Goal: Transaction & Acquisition: Purchase product/service

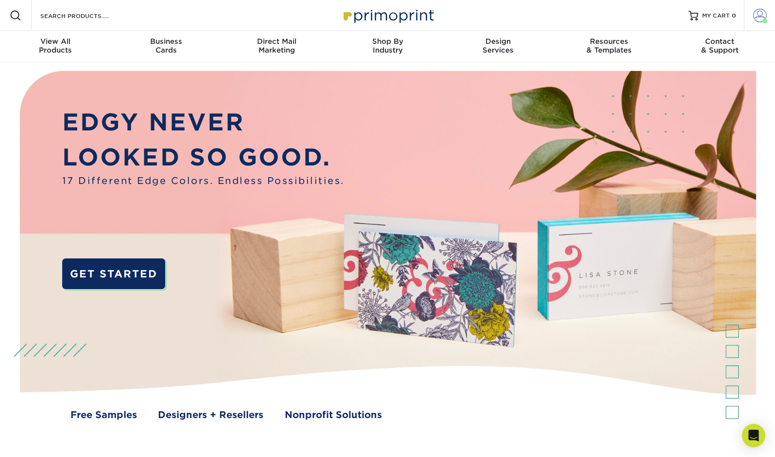
click at [766, 14] on span at bounding box center [761, 16] width 14 height 14
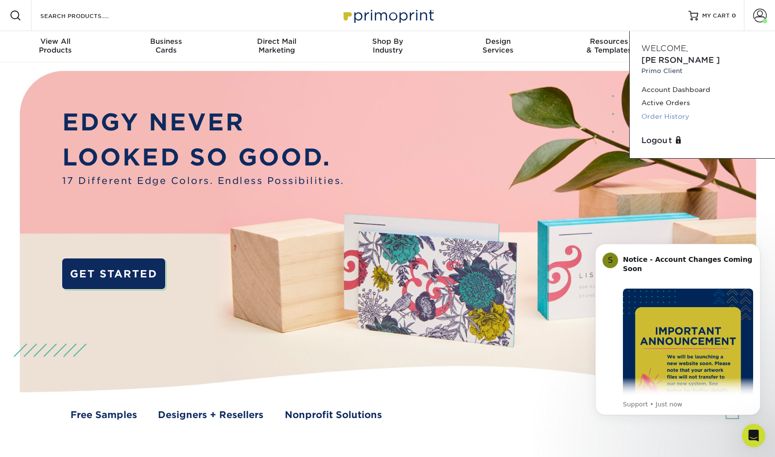
click at [670, 110] on link "Order History" at bounding box center [703, 116] width 122 height 13
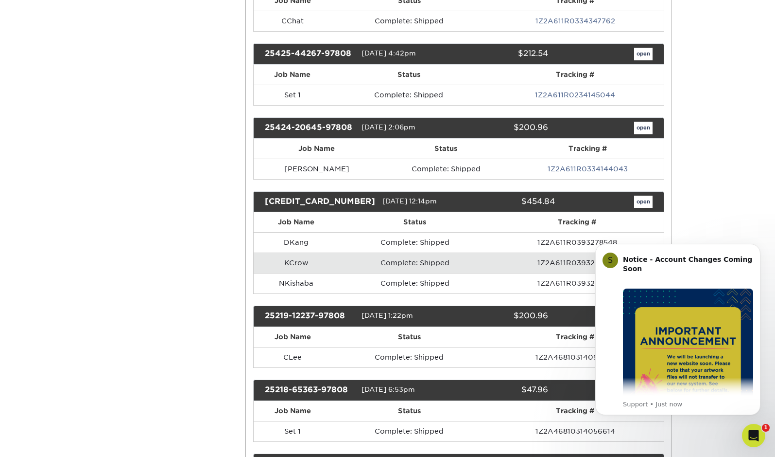
scroll to position [278, 0]
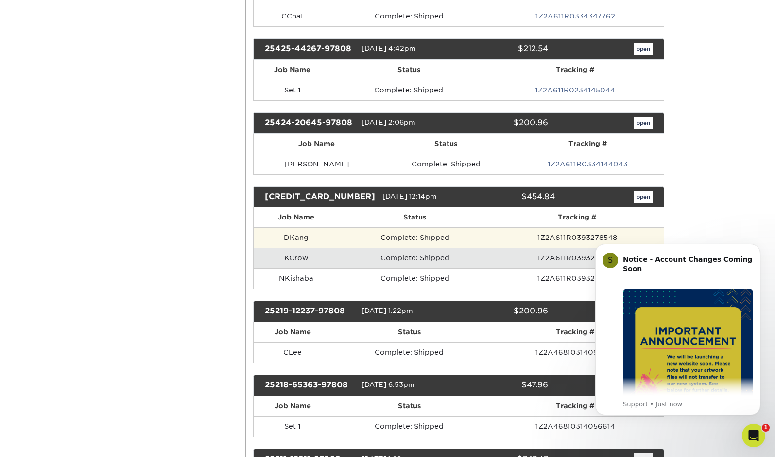
click at [442, 237] on td "Complete: Shipped" at bounding box center [415, 237] width 152 height 20
click at [356, 239] on td "Complete: Shipped" at bounding box center [415, 237] width 152 height 20
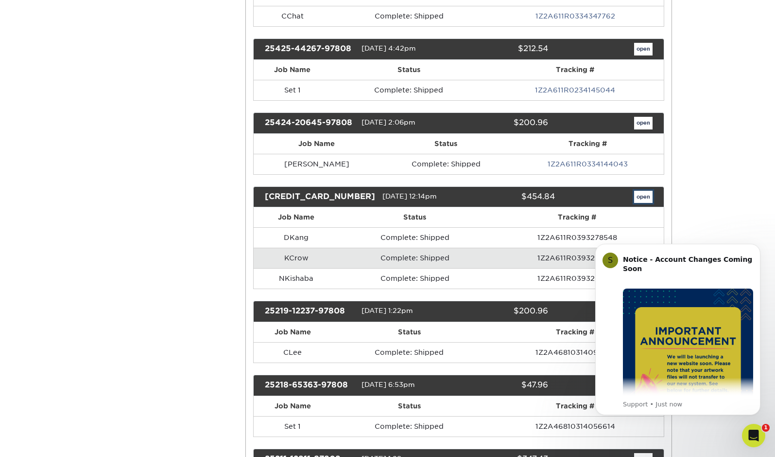
click at [646, 191] on link "open" at bounding box center [643, 197] width 18 height 13
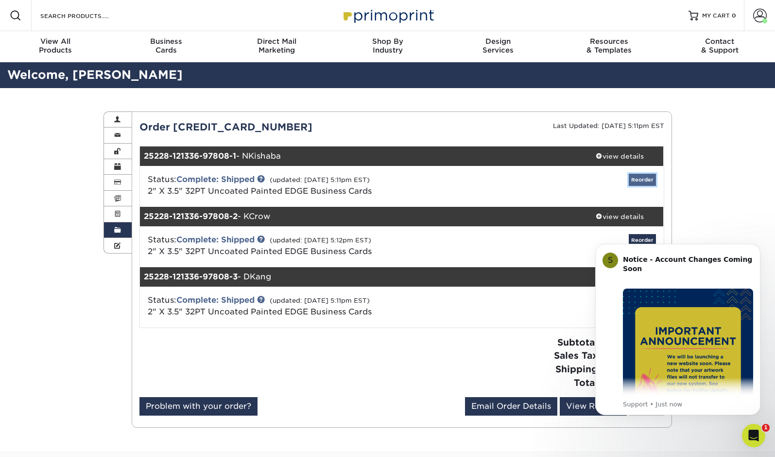
click at [640, 177] on link "Reorder" at bounding box center [642, 180] width 27 height 12
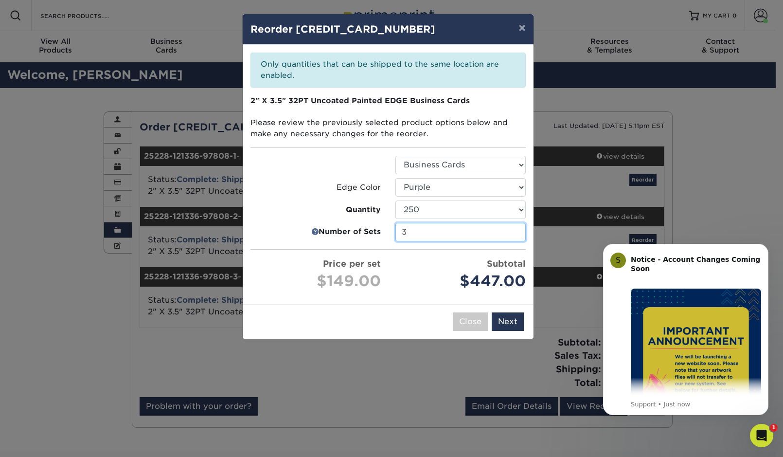
click at [453, 231] on input "3" at bounding box center [460, 232] width 130 height 18
drag, startPoint x: 418, startPoint y: 232, endPoint x: 389, endPoint y: 232, distance: 28.7
click at [389, 232] on div "3" at bounding box center [460, 232] width 145 height 18
type input "1"
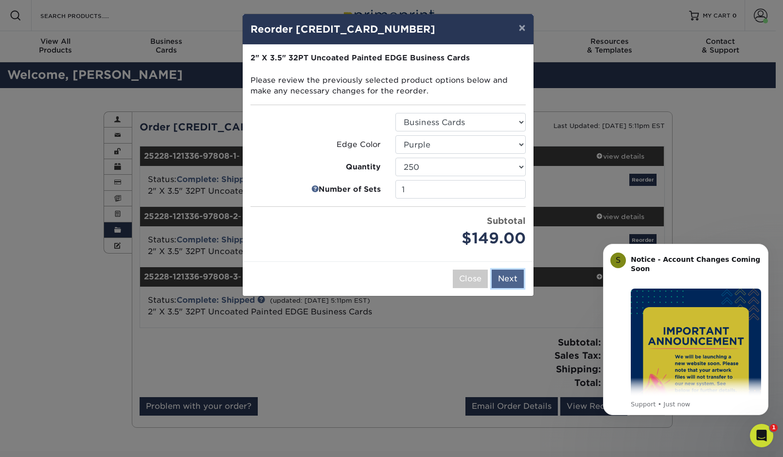
click at [505, 322] on div "× Reorder 25228-121336-97808 Please select all options to continue. Only quanti…" at bounding box center [391, 228] width 783 height 457
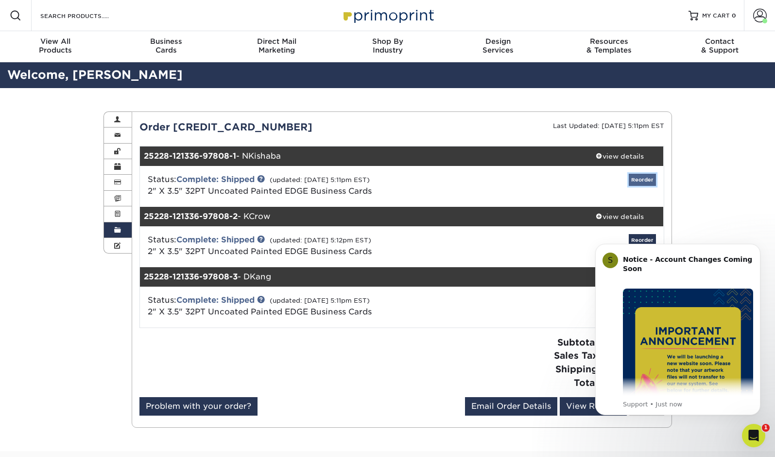
click at [653, 180] on link "Reorder" at bounding box center [642, 180] width 27 height 12
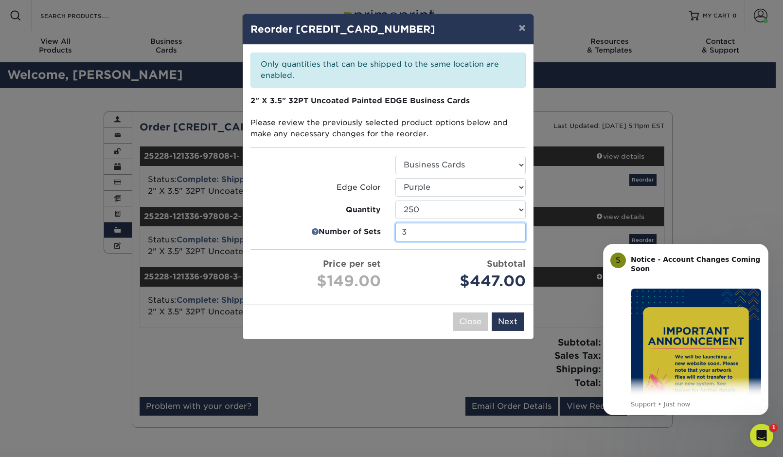
click at [404, 233] on input "3" at bounding box center [460, 232] width 130 height 18
type input "1"
click at [502, 317] on div "× Reorder 25228-121336-97808 Please select all options to continue. Only quanti…" at bounding box center [391, 228] width 783 height 457
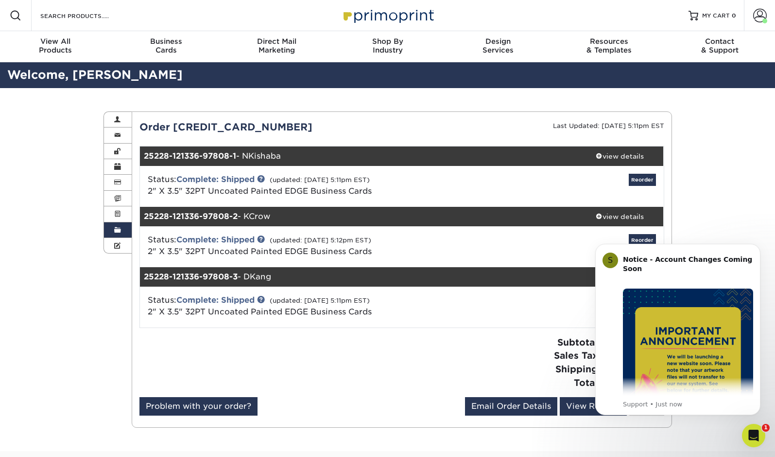
scroll to position [5, 0]
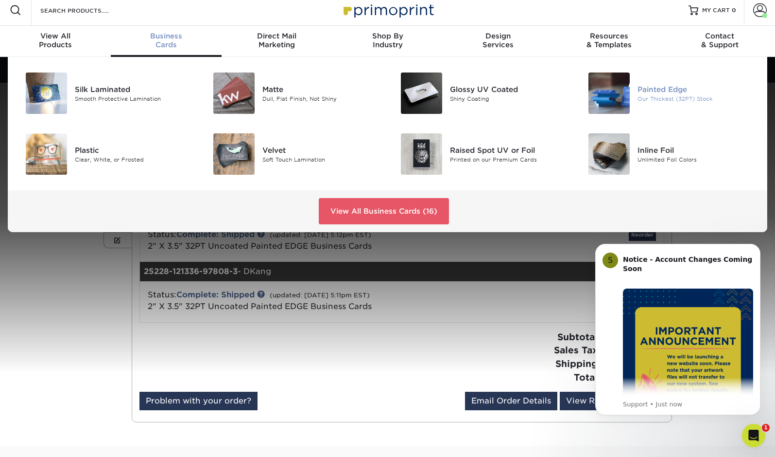
click at [621, 94] on img at bounding box center [609, 92] width 41 height 41
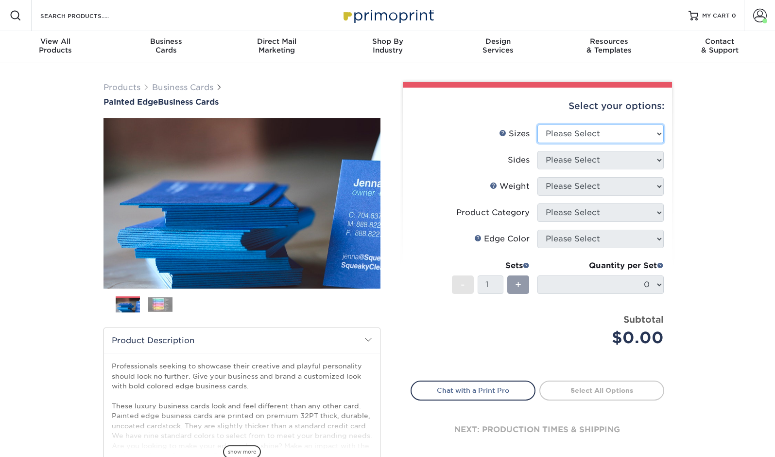
click at [581, 134] on select "Please Select 2" x 3.5" - Standard 2.125" x 3.375" - European 2.5" x 2.5" - Squ…" at bounding box center [601, 133] width 126 height 18
select select "2.00x3.50"
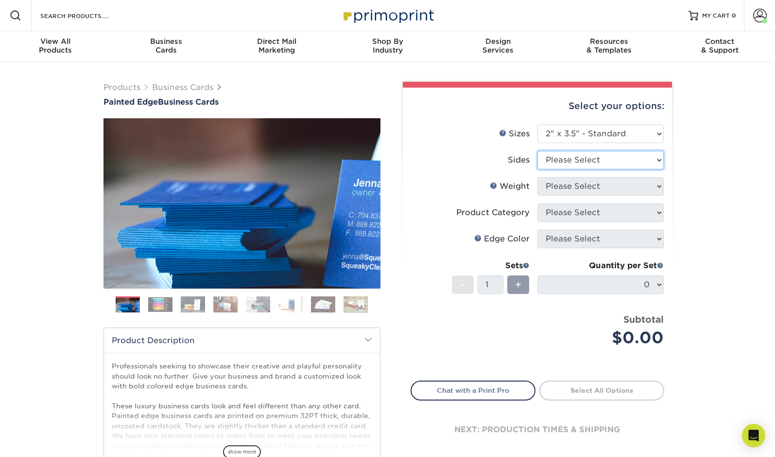
click at [578, 161] on select "Please Select Print Both Sides Print Front Only" at bounding box center [601, 160] width 126 height 18
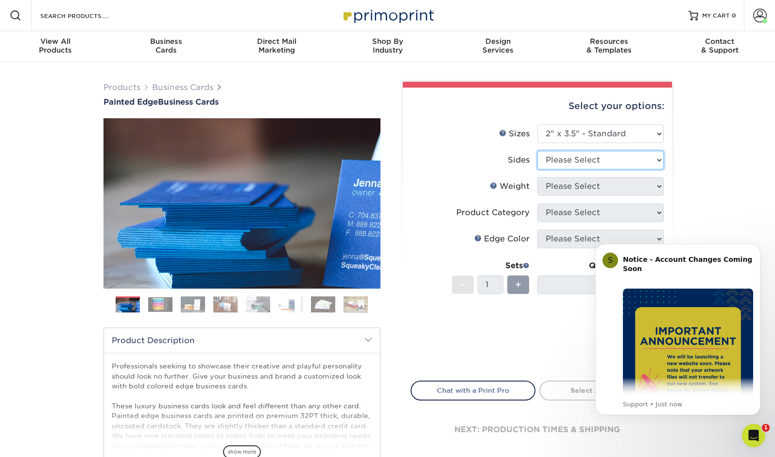
select select "13abbda7-1d64-4f25-8bb2-c179b224825d"
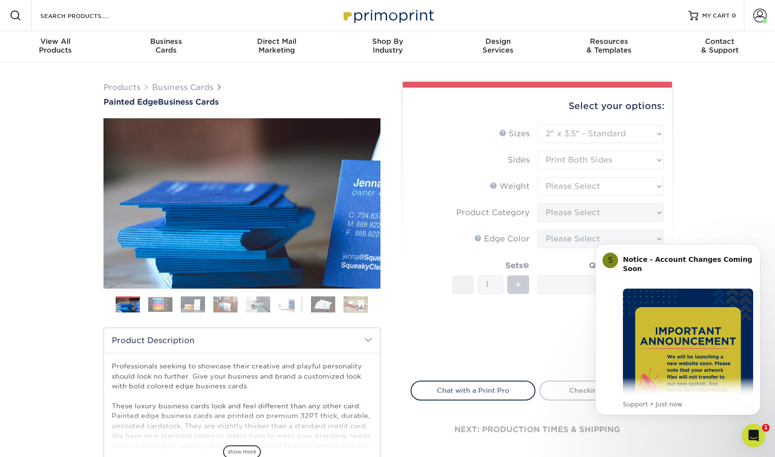
click at [581, 186] on form "Sizes Help Sizes Please Select 2" x 3.5" - Standard 2.125" x 3.375" - European …" at bounding box center [538, 246] width 254 height 245
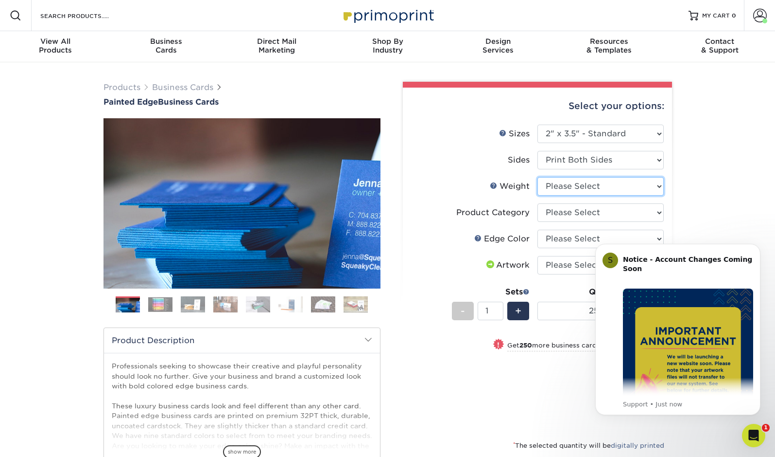
click at [584, 186] on select "Please Select 32PTUC" at bounding box center [601, 186] width 126 height 18
select select "32PTUC"
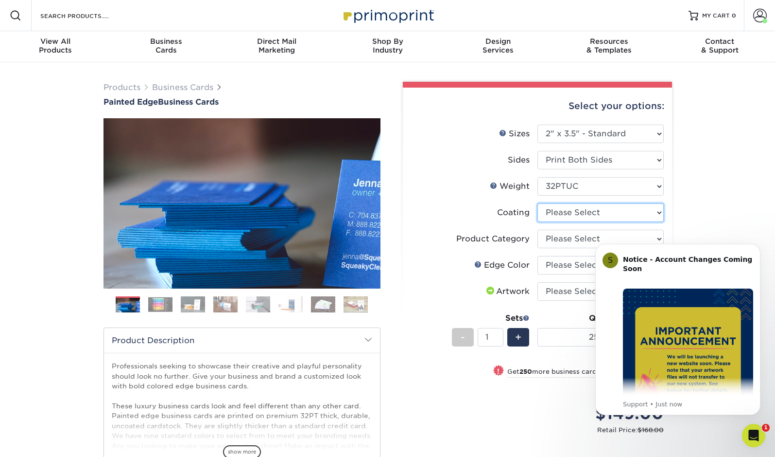
click at [624, 215] on select at bounding box center [601, 212] width 126 height 18
select select "3e7618de-abca-4bda-9f97-8b9129e913d8"
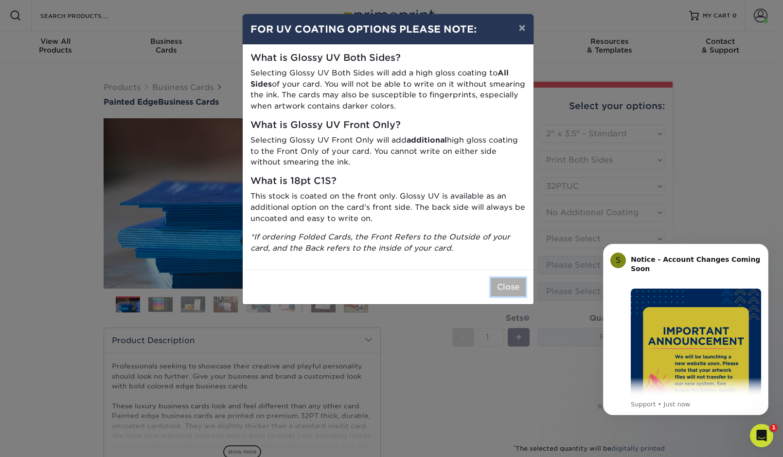
click at [502, 281] on button "Close" at bounding box center [508, 287] width 35 height 18
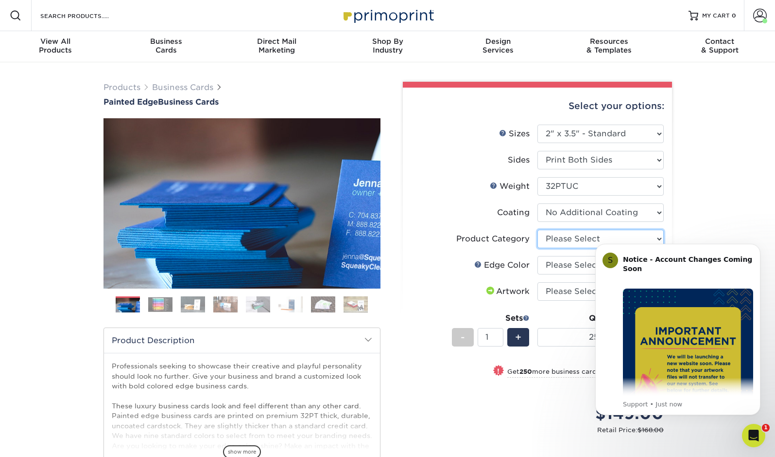
click at [574, 240] on select "Please Select Business Cards" at bounding box center [601, 238] width 126 height 18
select select "3b5148f1-0588-4f88-a218-97bcfdce65c1"
click at [570, 264] on select "Please Select Charcoal Black Brown Blue Pearlescent Blue Pearlescent Gold Pearl…" at bounding box center [601, 265] width 126 height 18
select select "a07808a3-81c6-4e74-b75e-4e311282080e"
click at [565, 289] on select "Please Select I will upload files I need a design - $100" at bounding box center [601, 291] width 126 height 18
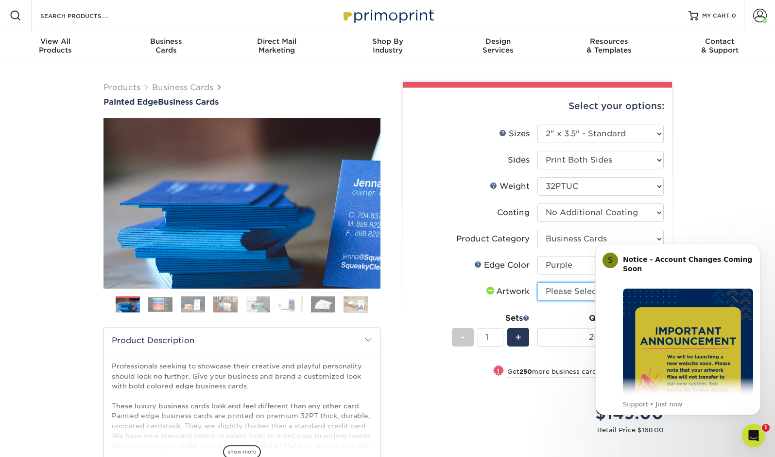
select select "upload"
click at [757, 243] on button "Dismiss notification" at bounding box center [758, 246] width 13 height 13
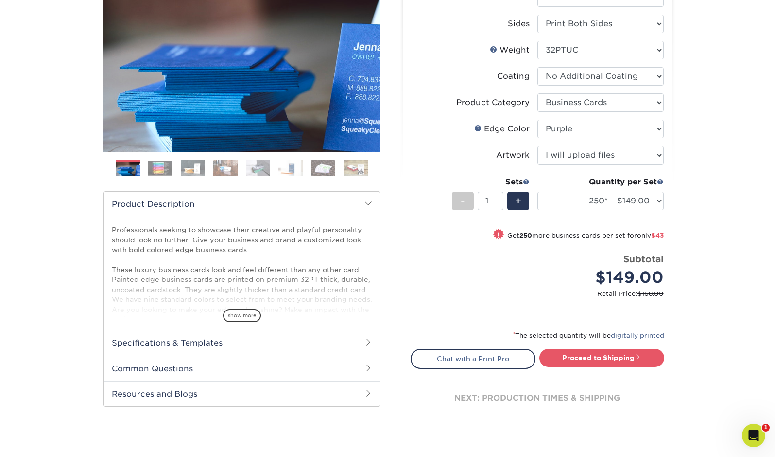
scroll to position [143, 0]
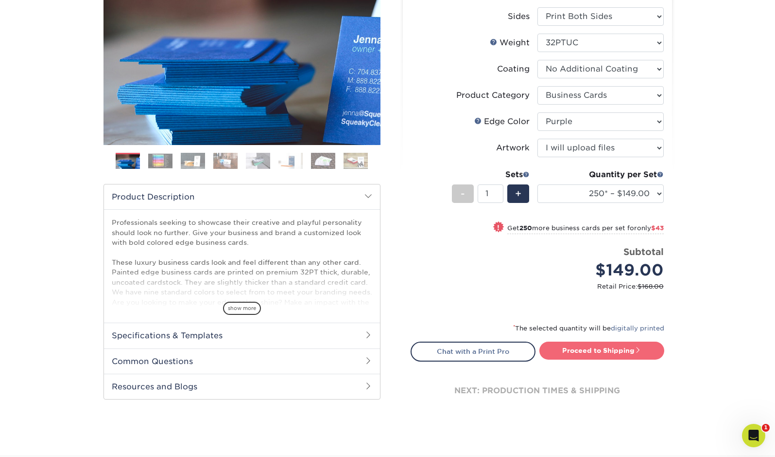
click at [622, 353] on link "Proceed to Shipping" at bounding box center [602, 350] width 125 height 18
type input "Set 1"
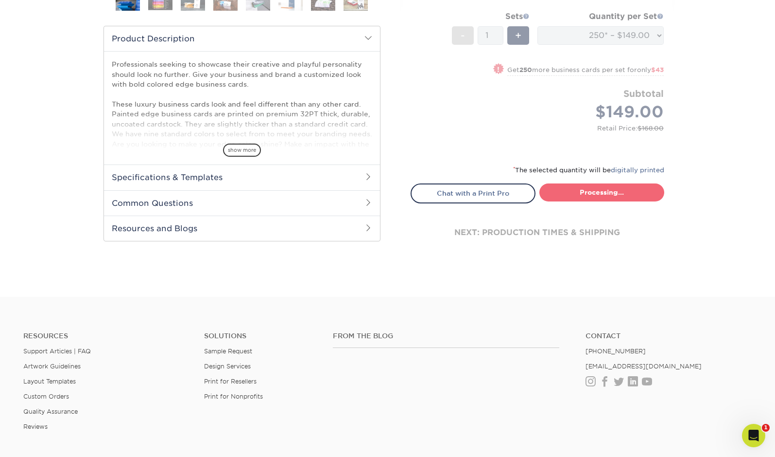
select select "b1d50ed3-fc81-464d-a1d8-d1915fbce704"
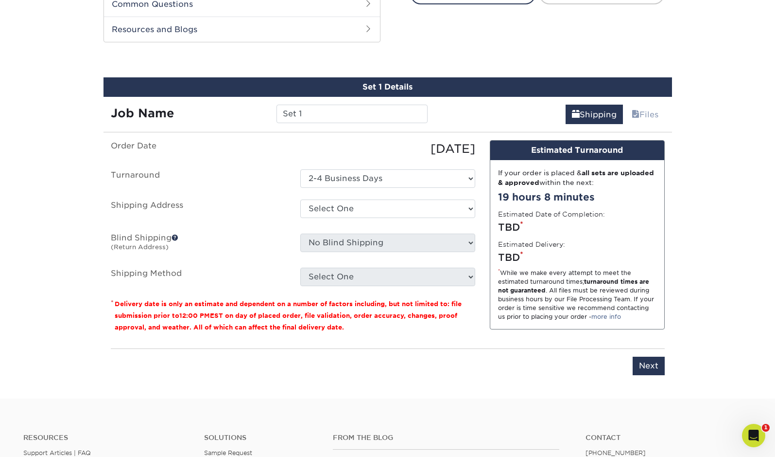
scroll to position [511, 0]
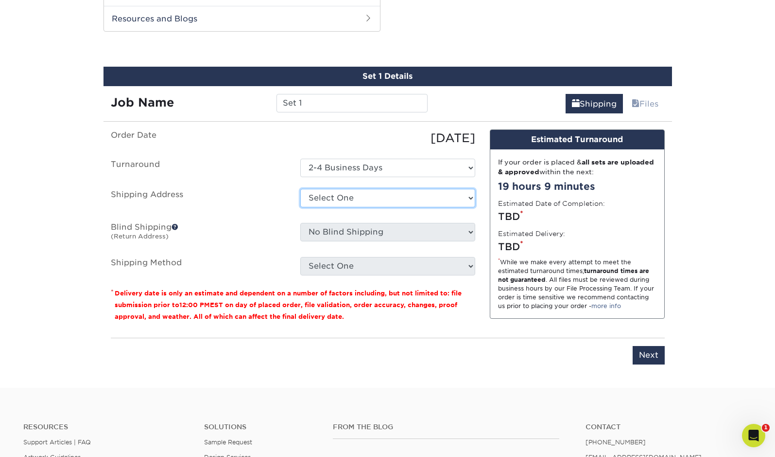
click at [411, 200] on select "Select One APIAHF DC APIAHF SF KTRIANA MSMITH NAPCA - vlee PLC RENG RENG VAE VA…" at bounding box center [387, 198] width 175 height 18
select select "259789"
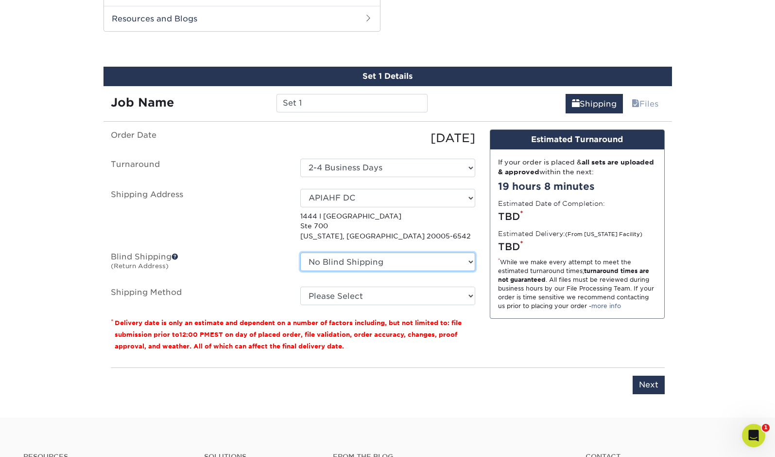
click at [409, 264] on select "No Blind Shipping APIAHF DC APIAHF SF KTRIANA MSMITH NAPCA - vlee PLC RENG RENG…" at bounding box center [387, 261] width 175 height 18
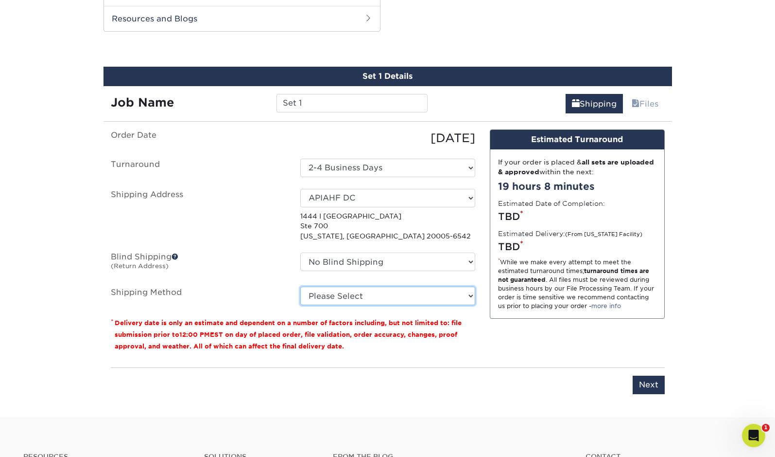
click at [420, 290] on select "Please Select Ground Shipping (+$7.84) 3 Day Shipping Service (+$15.33) 2 Day A…" at bounding box center [387, 295] width 175 height 18
select select "02"
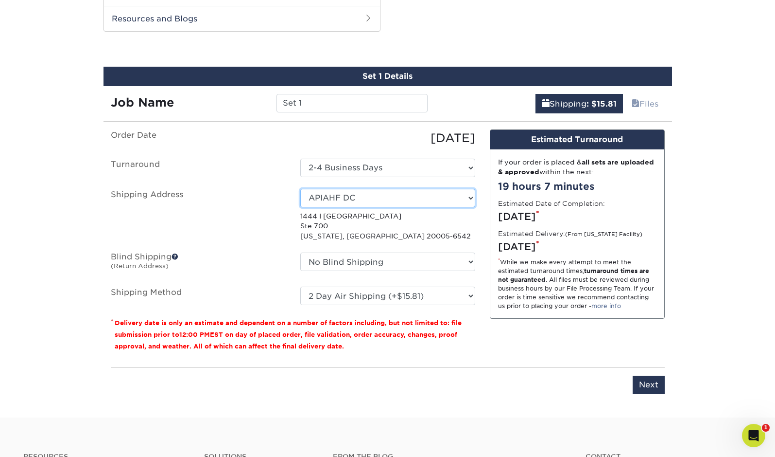
click at [339, 195] on select "Select One APIAHF DC APIAHF SF KTRIANA MSMITH NAPCA - vlee PLC RENG RENG VAE VA…" at bounding box center [387, 198] width 175 height 18
select select "259790"
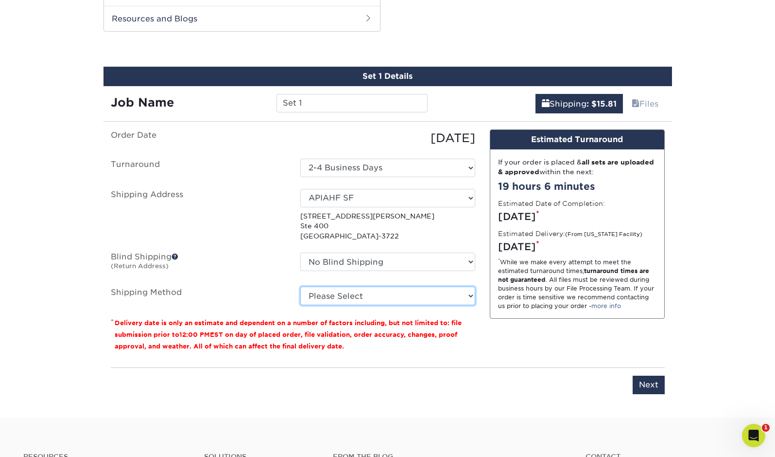
click at [446, 291] on select "Please Select Ground Shipping (+$7.84) 3 Day Shipping Service (+$18.68) 2 Day A…" at bounding box center [387, 295] width 175 height 18
click at [461, 295] on select "Please Select Ground Shipping (+$7.84) 3 Day Shipping Service (+$18.68) 2 Day A…" at bounding box center [387, 295] width 175 height 18
click at [444, 297] on select "Please Select Ground Shipping (+$7.84) 3 Day Shipping Service (+$18.68) 2 Day A…" at bounding box center [387, 295] width 175 height 18
select select "02"
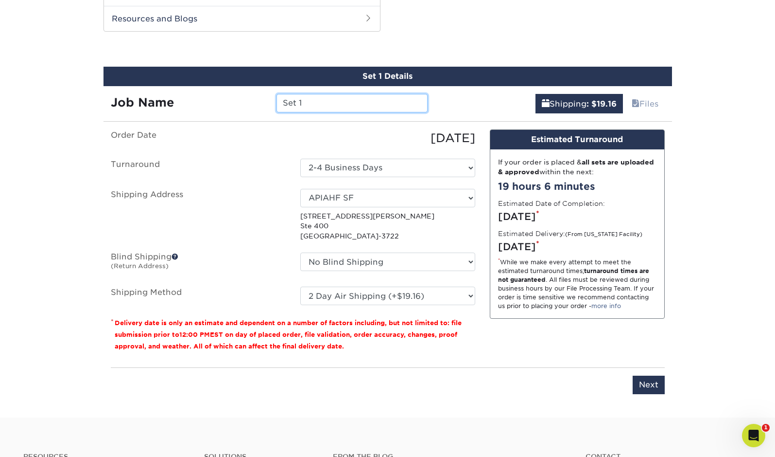
click at [310, 103] on input "Set 1" at bounding box center [352, 103] width 151 height 18
type input "JShipp"
